Goal: Find contact information: Find contact information

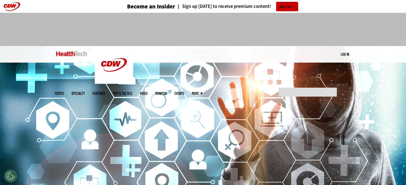
click at [202, 92] on span "More" at bounding box center [197, 94] width 11 height 4
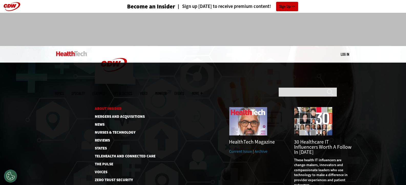
click at [106, 107] on link "About Insider" at bounding box center [121, 109] width 52 height 4
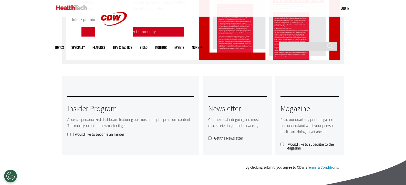
scroll to position [461, 0]
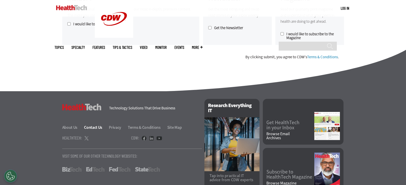
click at [92, 126] on link "Contact Us" at bounding box center [96, 127] width 24 height 5
click at [75, 127] on link "About Us" at bounding box center [72, 127] width 21 height 5
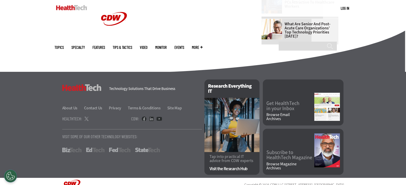
scroll to position [358, 0]
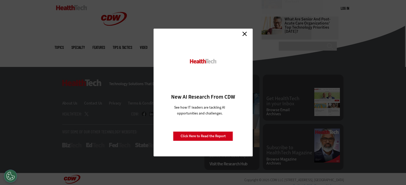
click at [242, 34] on link "Close" at bounding box center [245, 34] width 8 height 8
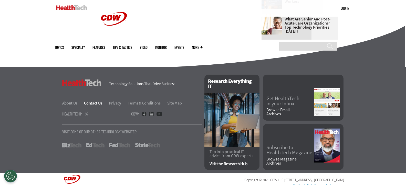
click at [93, 103] on link "Contact Us" at bounding box center [96, 103] width 24 height 5
